Goal: Task Accomplishment & Management: Complete application form

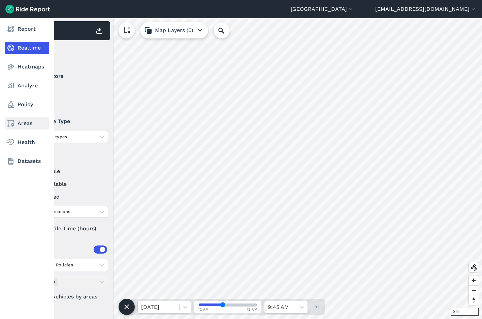
click at [20, 128] on link "Areas" at bounding box center [27, 123] width 45 height 12
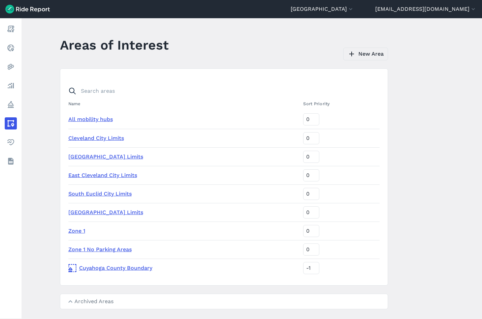
click at [359, 50] on link "New Area" at bounding box center [366, 54] width 45 height 13
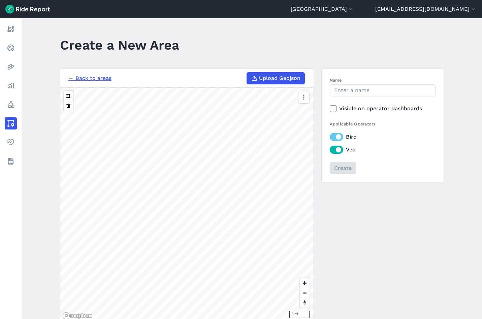
click at [263, 80] on span "Upload Geojson" at bounding box center [279, 78] width 41 height 8
click at [247, 72] on input "Upload Geojson" at bounding box center [247, 72] width 0 height 0
type input "C:\fakepath\GCRTA_Stops_20FT.geojson"
click at [204, 80] on section "← Back to areas Upload Geojson Revert geometry 3000 ft" at bounding box center [187, 195] width 254 height 254
click at [154, 75] on section "← Back to areas Upload Geojson Revert geometry 3000 ft" at bounding box center [187, 195] width 254 height 254
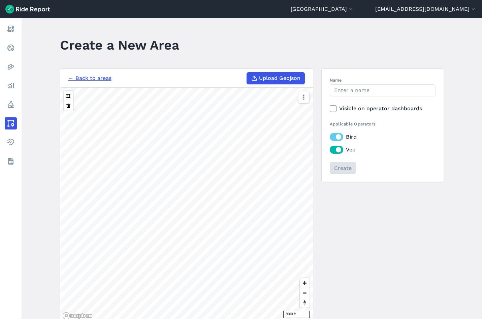
click at [326, 172] on div "← Back to areas Upload Geojson Revert geometry 3000 ft Name Visible on operator…" at bounding box center [252, 195] width 384 height 254
click at [307, 126] on div "Revert geometry 3000 ft" at bounding box center [186, 205] width 253 height 234
click at [38, 191] on main "Create a New Area ← Back to areas Upload Geojson Revert geometry 3000 ft Name V…" at bounding box center [252, 168] width 461 height 301
click at [270, 81] on span "Upload Geojson" at bounding box center [279, 78] width 41 height 8
click at [247, 72] on input "Upload Geojson" at bounding box center [247, 72] width 0 height 0
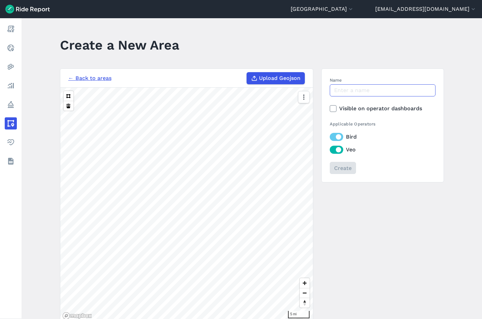
click at [343, 88] on input "Name" at bounding box center [383, 90] width 106 height 12
type input "Transit_20ft"
click at [334, 164] on input "Create" at bounding box center [343, 168] width 26 height 12
